Goal: Check status

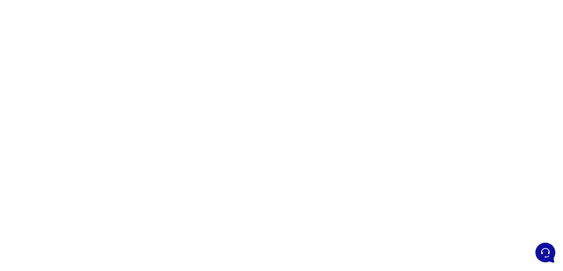
scroll to position [74, 0]
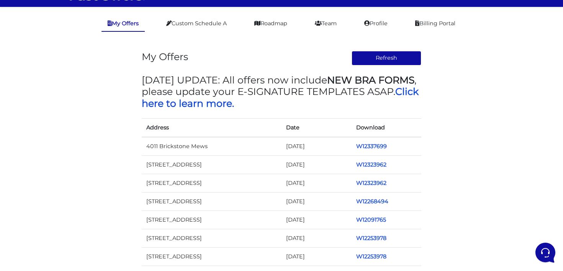
scroll to position [18, 0]
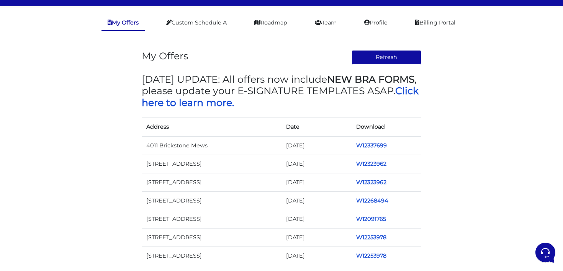
click at [375, 149] on link "W12337699" at bounding box center [371, 145] width 31 height 7
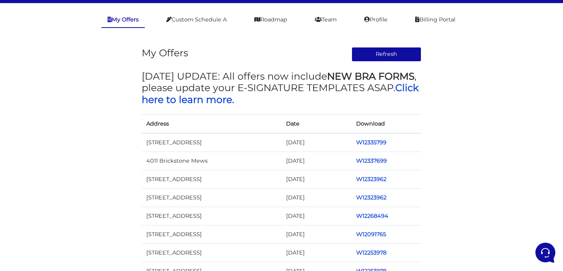
scroll to position [22, 0]
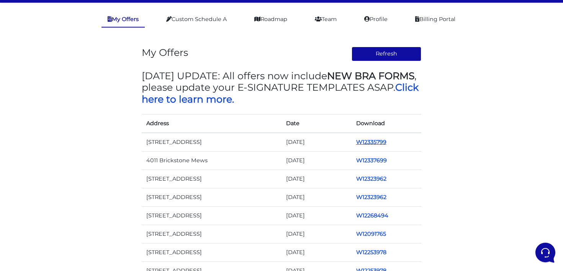
click at [376, 146] on link "W12335799" at bounding box center [371, 142] width 30 height 7
